Goal: Transaction & Acquisition: Subscribe to service/newsletter

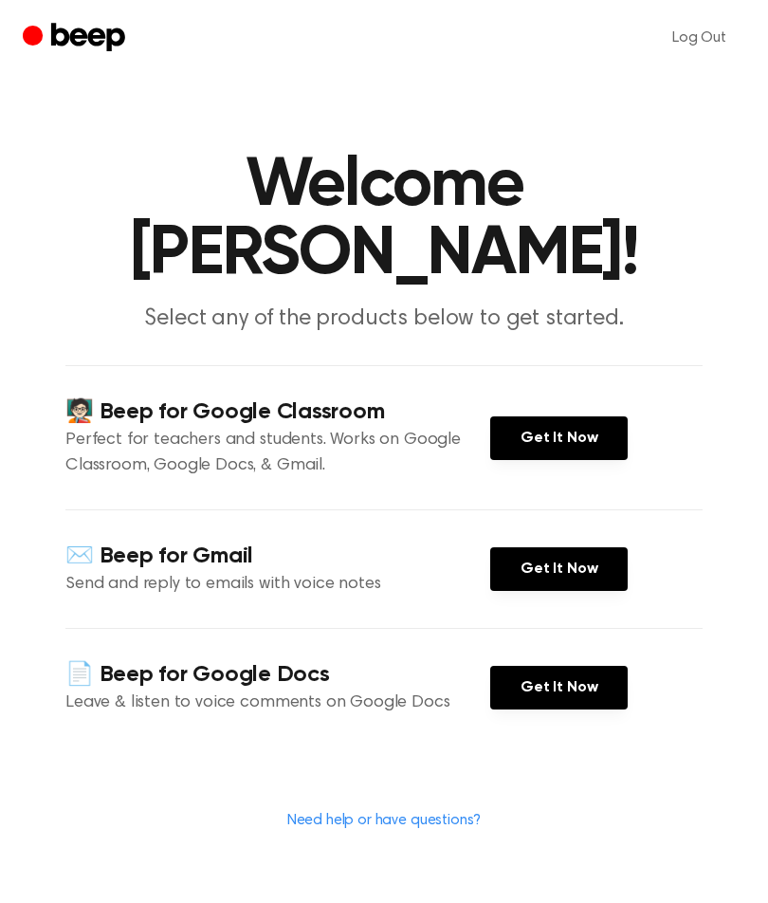
click at [541, 436] on link "Get It Now" at bounding box center [558, 438] width 137 height 44
click at [555, 432] on link "Get It Now" at bounding box center [558, 438] width 137 height 44
click at [589, 127] on main "Welcome Letizia Herran Susunaga! Select any of the products below to get starte…" at bounding box center [384, 476] width 768 height 953
click at [80, 39] on icon "Beep" at bounding box center [76, 38] width 107 height 37
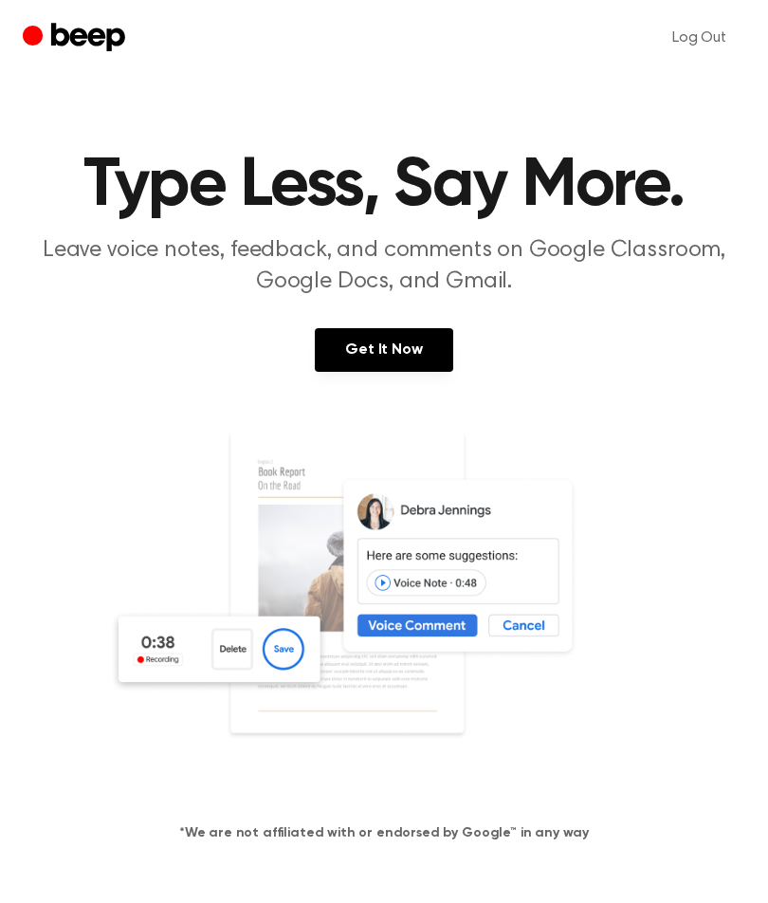
click at [397, 344] on link "Get It Now" at bounding box center [383, 350] width 137 height 44
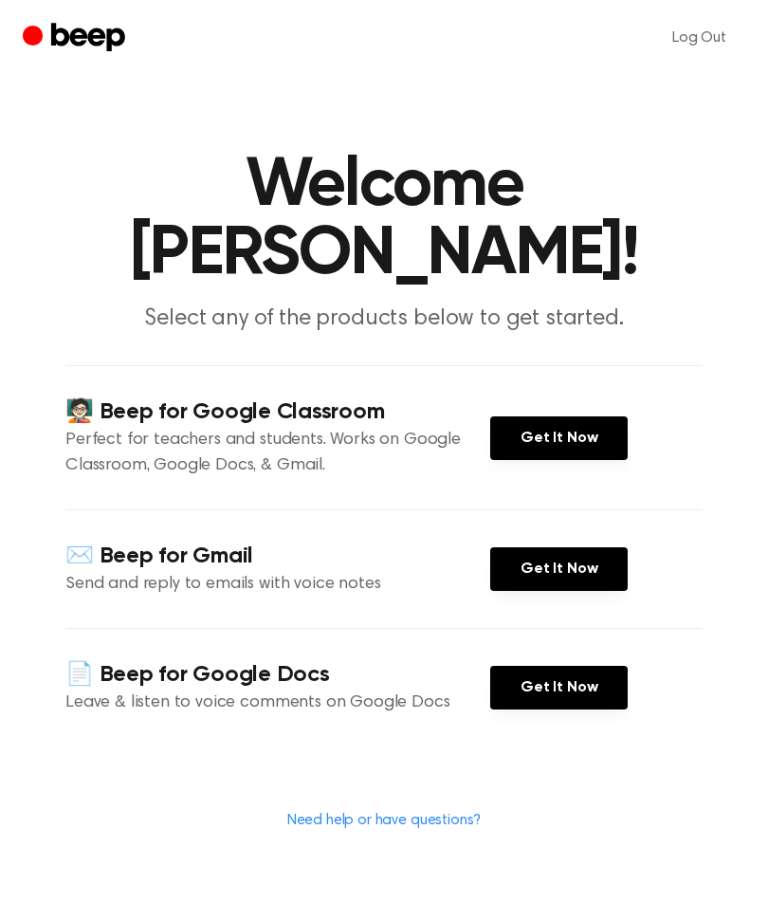
click at [553, 459] on link "Get It Now" at bounding box center [558, 438] width 137 height 44
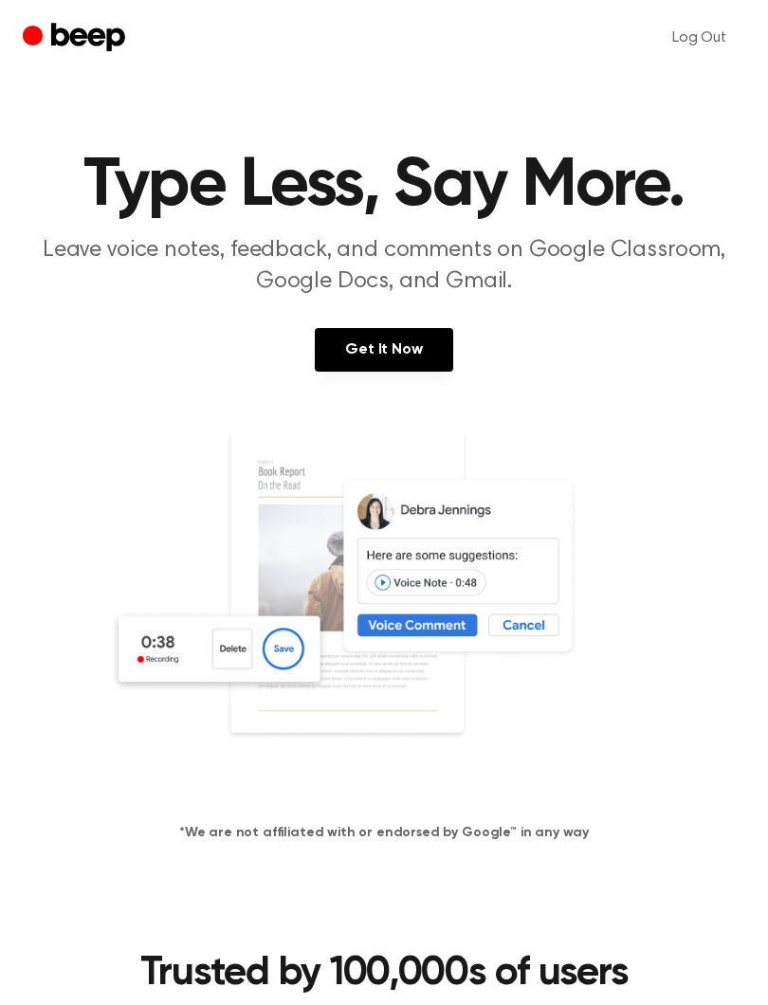
click at [402, 347] on link "Get It Now" at bounding box center [383, 350] width 137 height 44
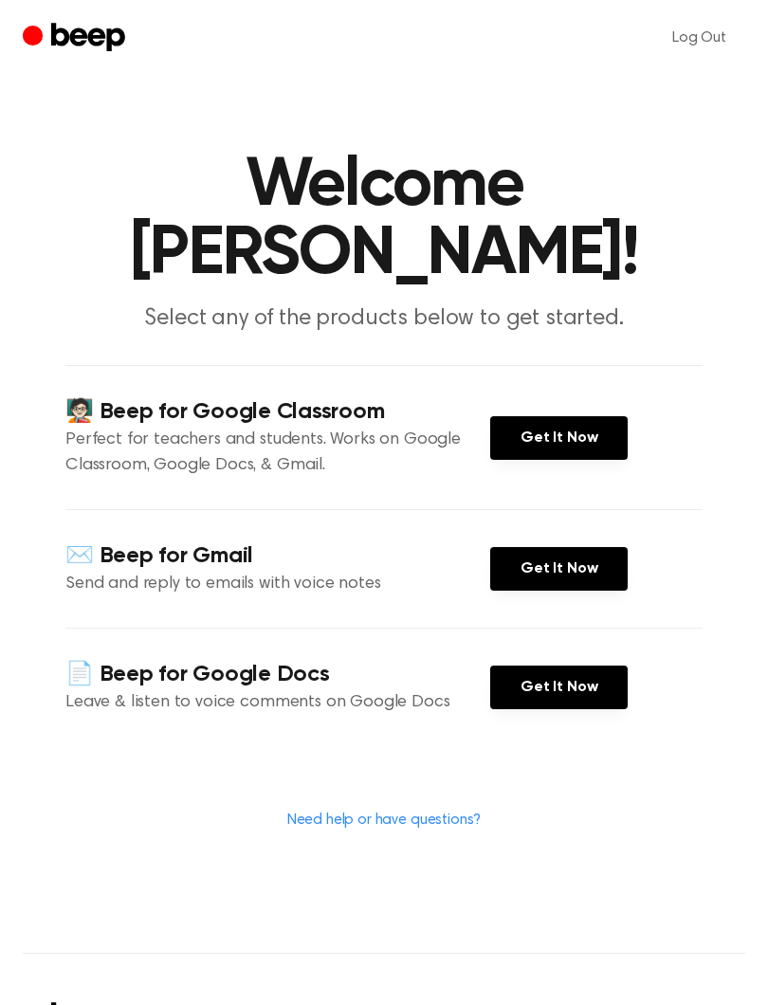
click at [577, 440] on link "Get It Now" at bounding box center [558, 438] width 137 height 44
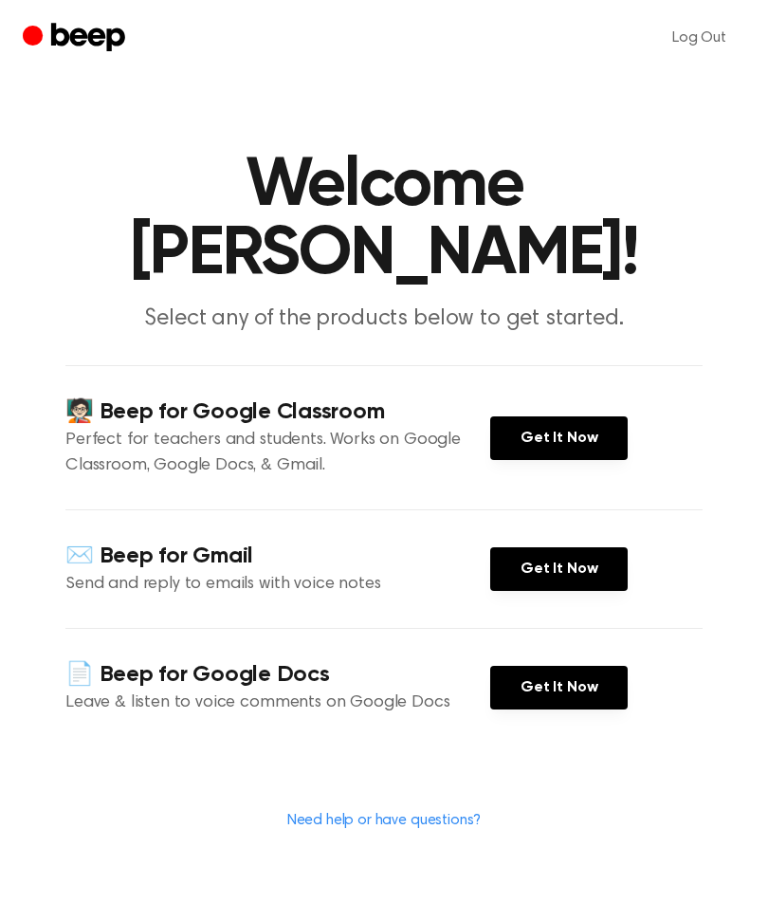
click at [399, 825] on link "Need help or have questions?" at bounding box center [384, 820] width 194 height 15
click at [89, 31] on icon "Beep" at bounding box center [76, 38] width 107 height 37
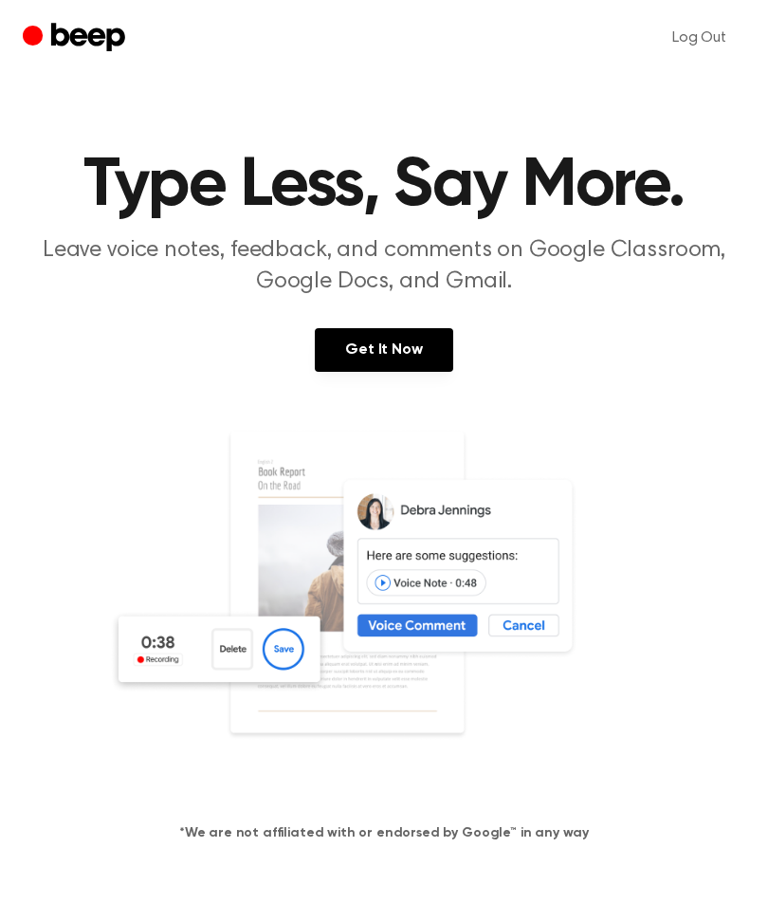
click at [426, 356] on link "Get It Now" at bounding box center [383, 350] width 137 height 44
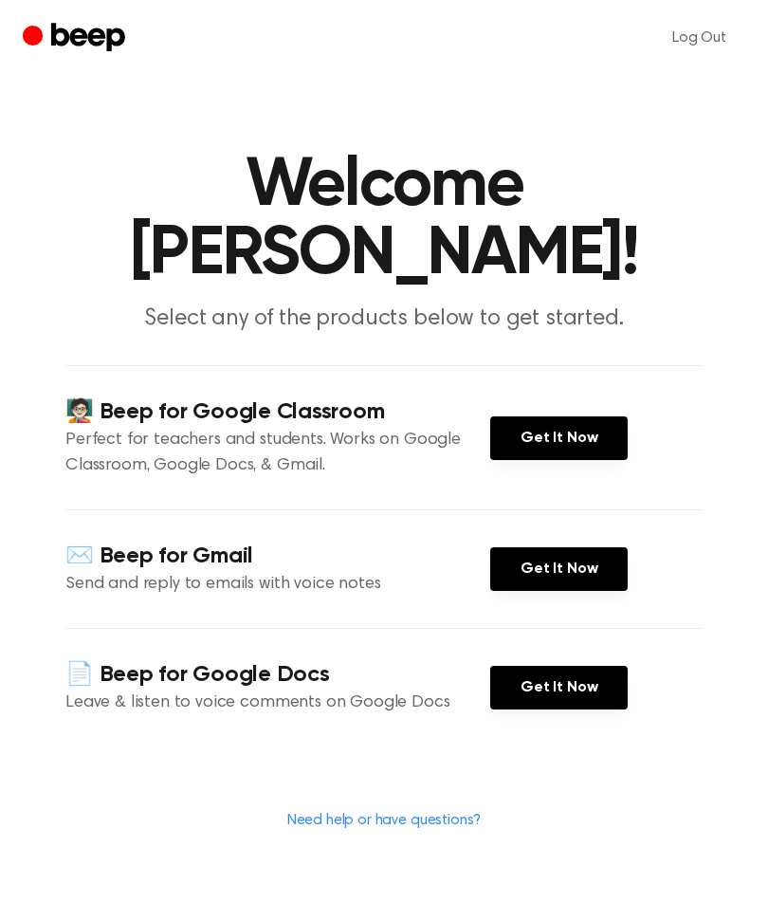
click at [553, 444] on link "Get It Now" at bounding box center [558, 438] width 137 height 44
